Goal: Obtain resource: Download file/media

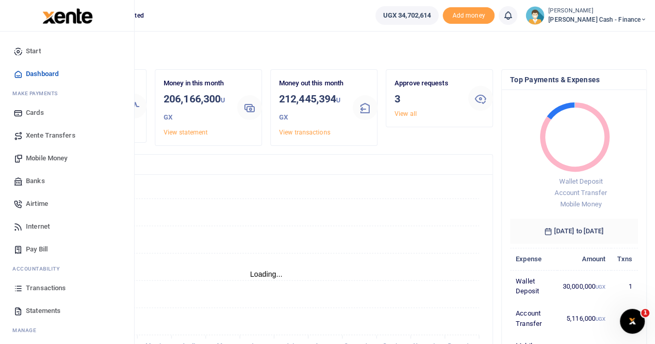
click at [42, 310] on span "Statements" at bounding box center [43, 311] width 35 height 10
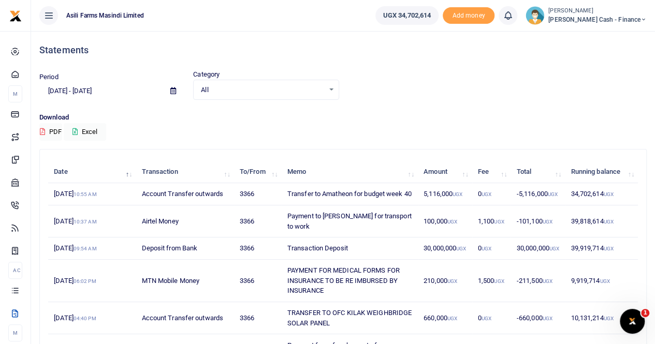
click at [171, 90] on icon at bounding box center [173, 90] width 6 height 7
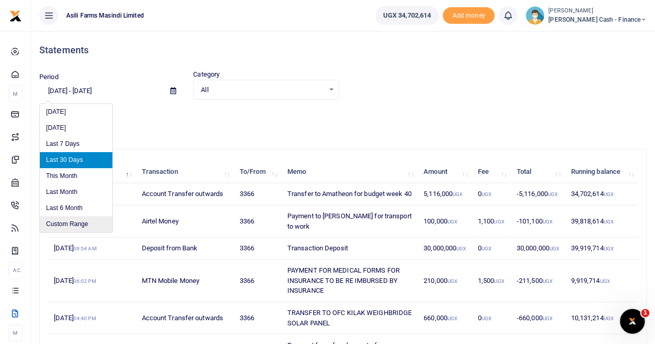
click at [80, 227] on li "Custom Range" at bounding box center [76, 224] width 72 height 16
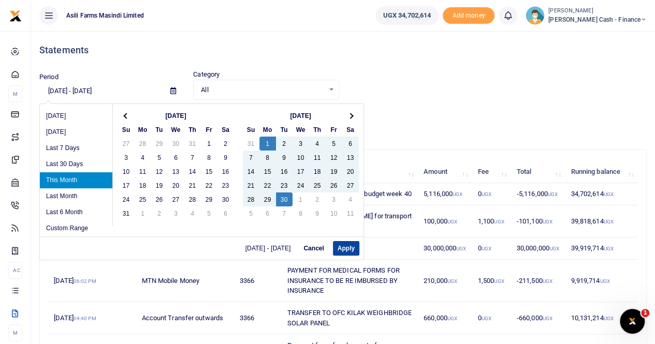
click at [346, 246] on button "Apply" at bounding box center [346, 248] width 26 height 14
type input "[DATE] - [DATE]"
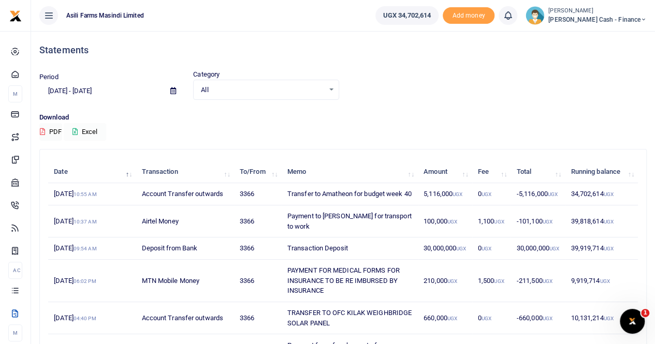
click at [92, 130] on button "Excel" at bounding box center [85, 132] width 42 height 18
